Goal: Navigation & Orientation: Find specific page/section

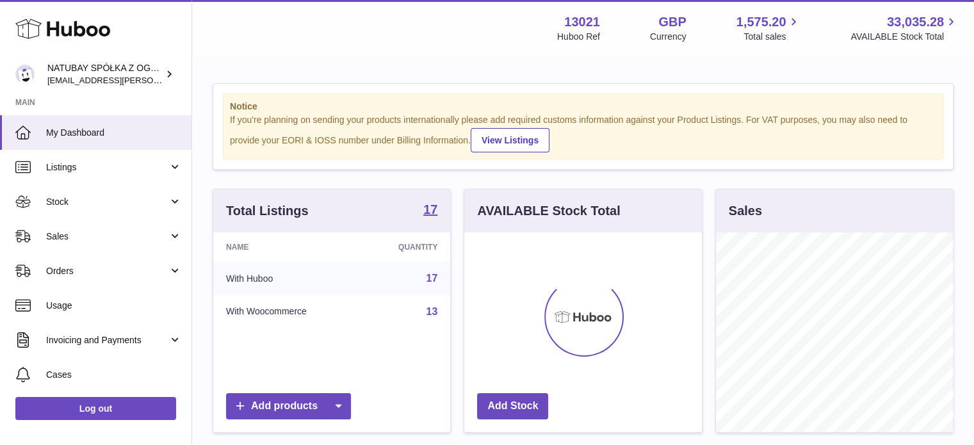
scroll to position [200, 238]
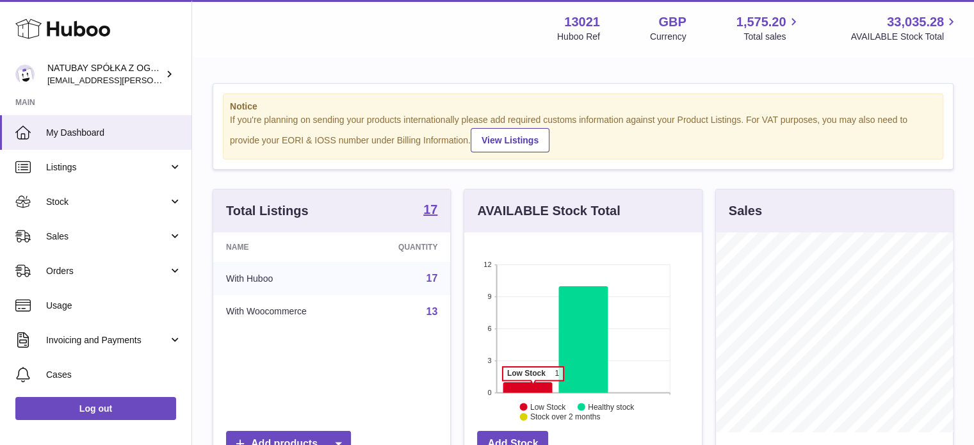
click at [533, 386] on icon at bounding box center [528, 387] width 49 height 11
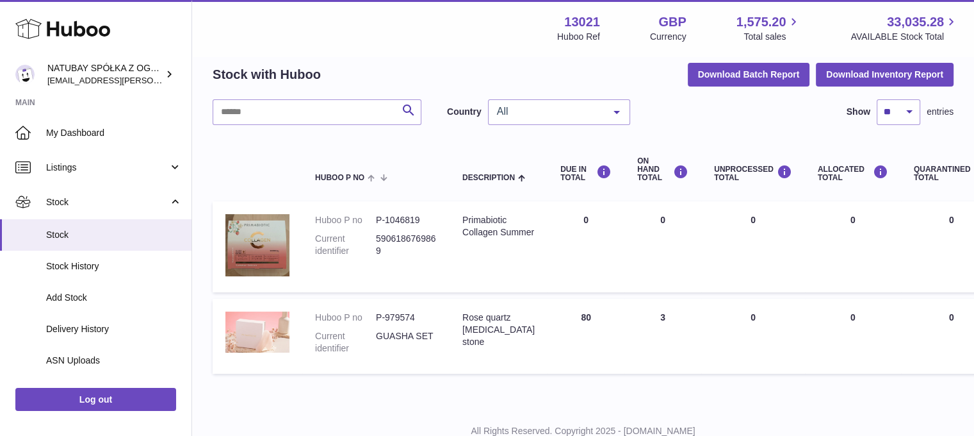
scroll to position [98, 0]
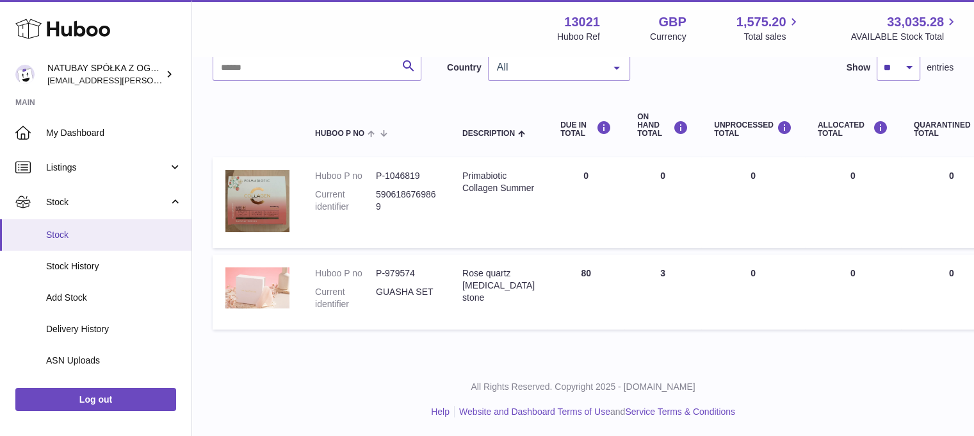
click at [75, 231] on span "Stock" at bounding box center [114, 235] width 136 height 12
